Goal: Navigation & Orientation: Go to known website

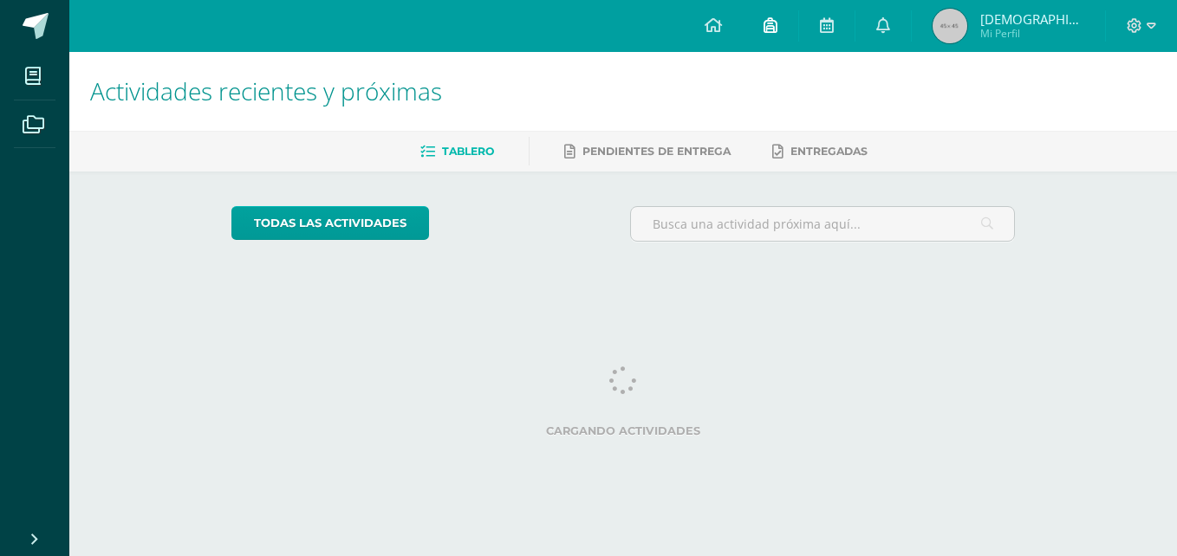
click at [792, 36] on link at bounding box center [769, 26] width 55 height 52
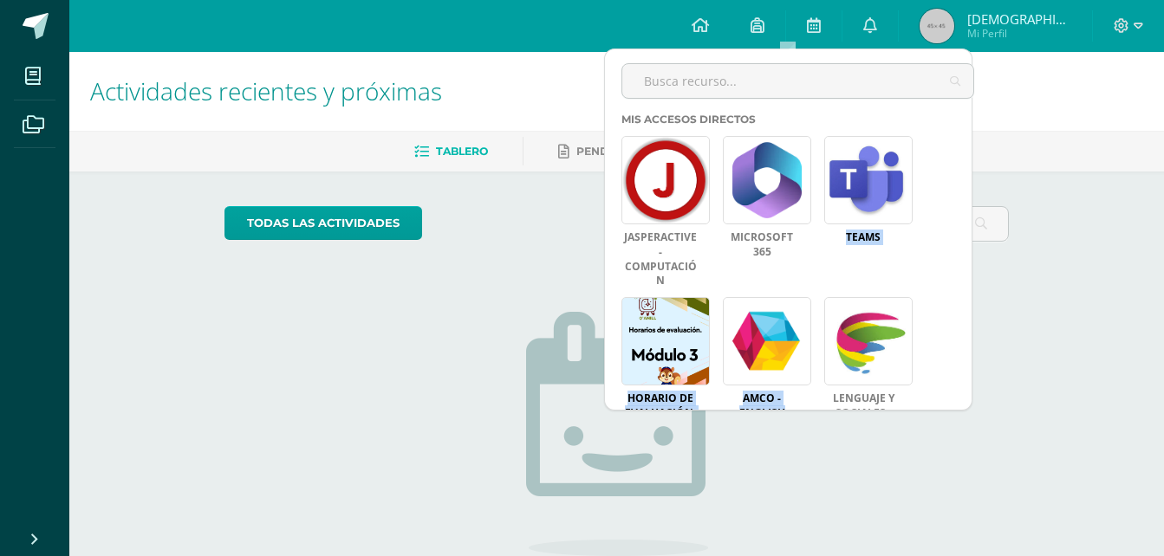
drag, startPoint x: 974, startPoint y: 208, endPoint x: 981, endPoint y: 270, distance: 62.8
click at [981, 270] on div "Mis accesos directos Jasperactive - Computación Microsoft 365 Teams Horario de …" at bounding box center [804, 261] width 366 height 297
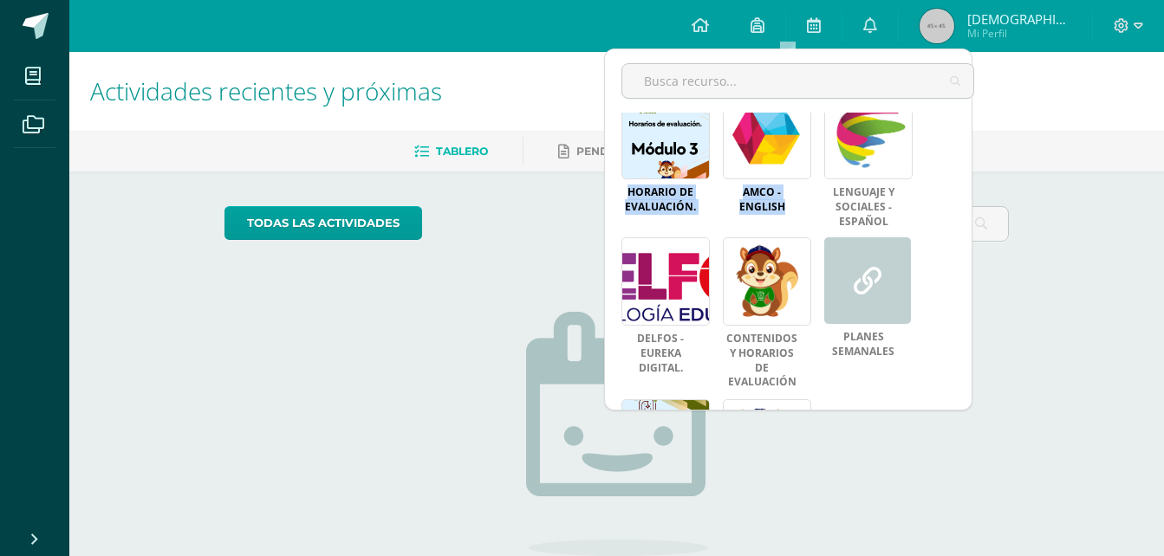
scroll to position [313, 0]
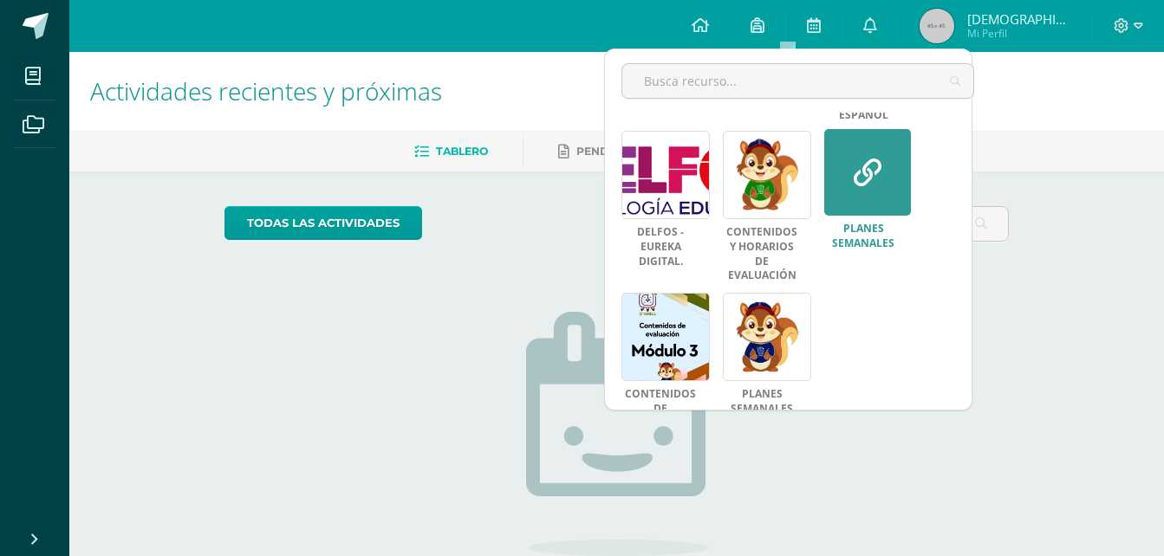
click at [886, 166] on link at bounding box center [867, 172] width 87 height 87
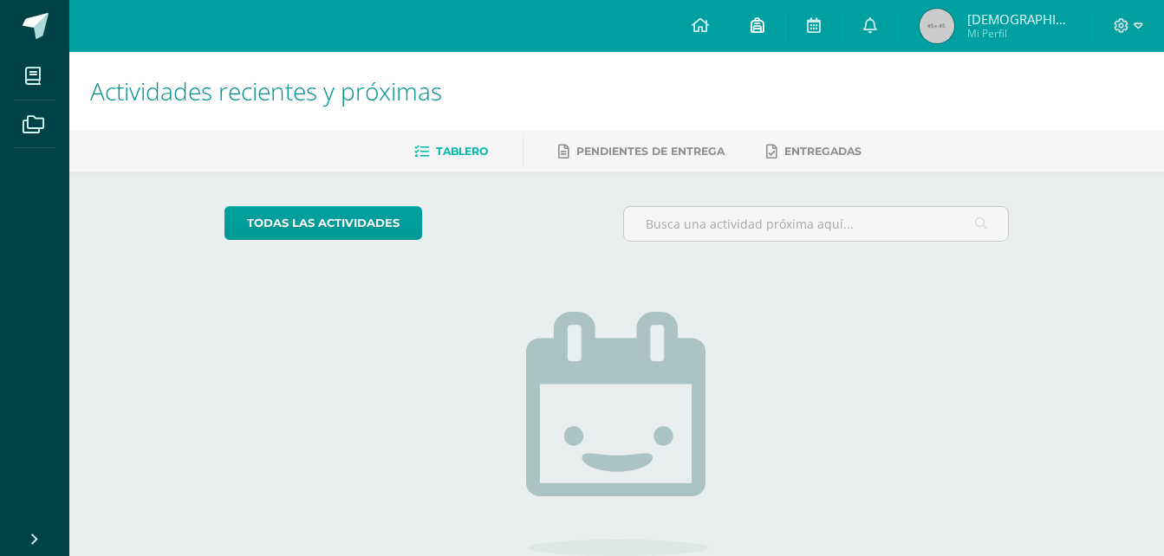
click at [763, 36] on link at bounding box center [756, 26] width 55 height 52
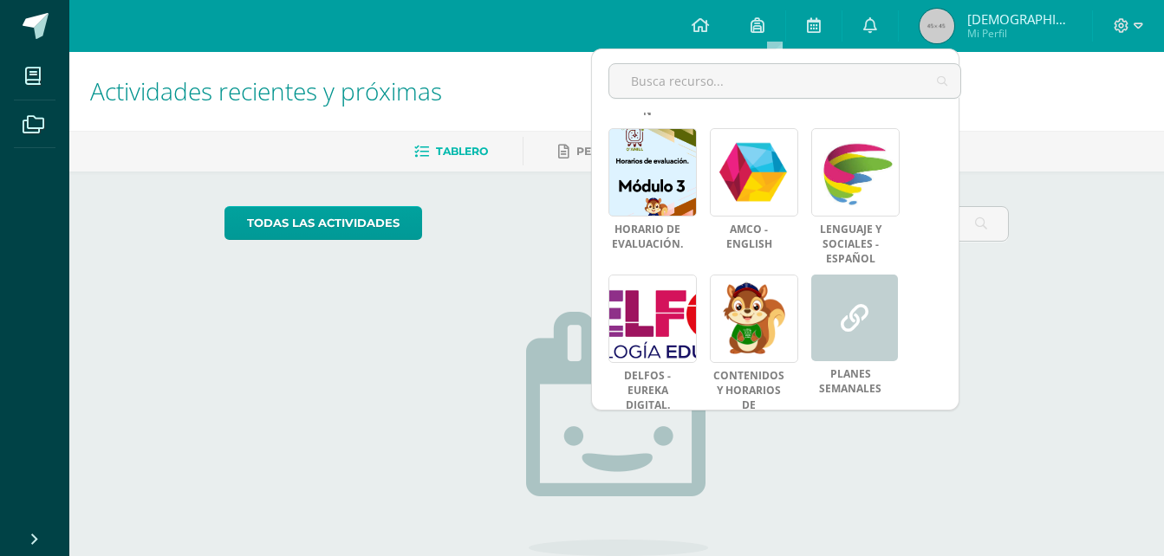
scroll to position [313, 0]
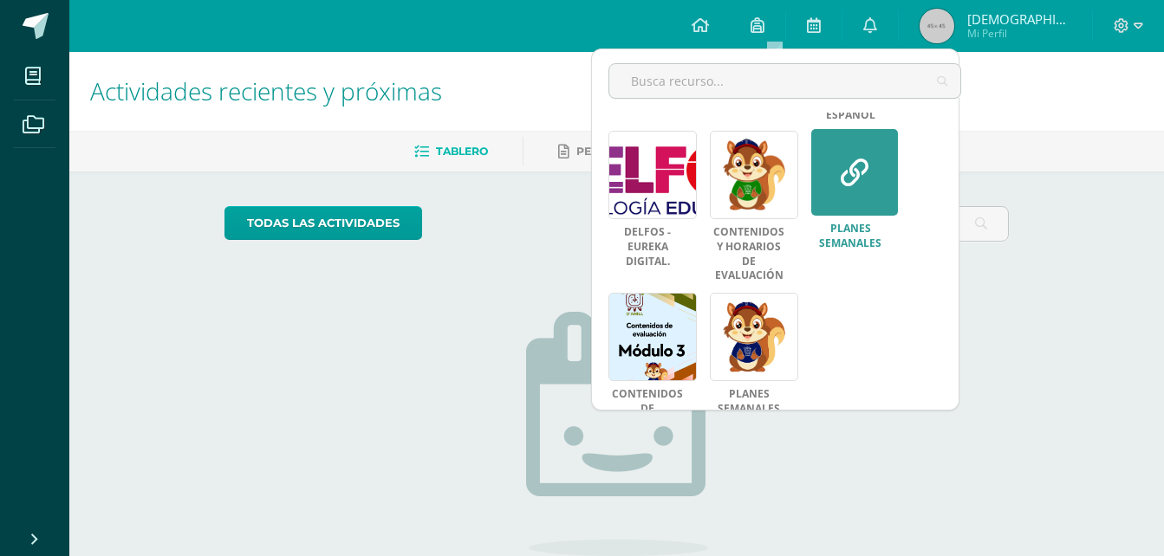
click at [866, 167] on icon at bounding box center [854, 173] width 28 height 28
